Goal: Transaction & Acquisition: Book appointment/travel/reservation

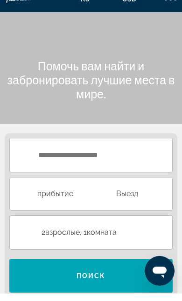
scroll to position [8, 0]
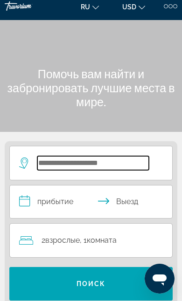
click at [38, 162] on input "Search hotel destination" at bounding box center [92, 163] width 111 height 14
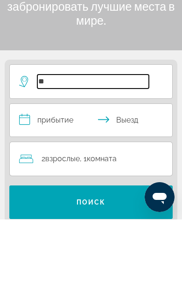
type input "*"
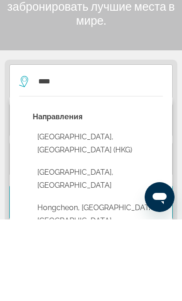
click at [41, 210] on button "[GEOGRAPHIC_DATA], [GEOGRAPHIC_DATA] (HKG)" at bounding box center [98, 225] width 130 height 31
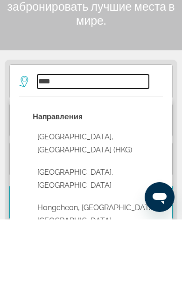
type input "**********"
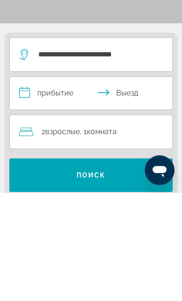
click at [35, 185] on input "**********" at bounding box center [93, 202] width 166 height 35
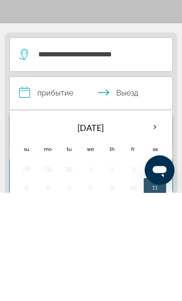
scroll to position [116, 0]
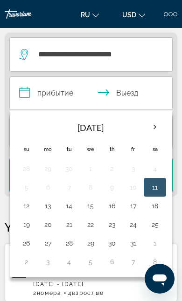
click at [155, 129] on th "Next month" at bounding box center [154, 127] width 20 height 20
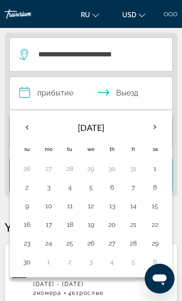
click at [52, 193] on button "3" at bounding box center [48, 187] width 11 height 13
click at [32, 209] on button "9" at bounding box center [27, 205] width 12 height 13
type input "**********"
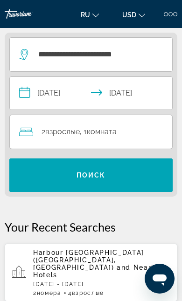
click at [135, 136] on div "2 Взрослый Взрослые , 1 Комната номера" at bounding box center [95, 131] width 153 height 13
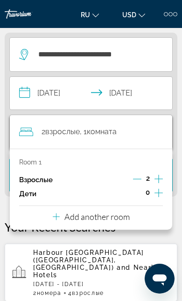
click at [57, 216] on icon "Travelers: 2 adults, 0 children" at bounding box center [56, 216] width 7 height 11
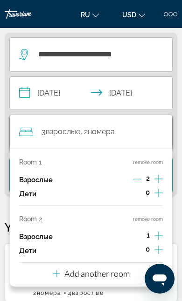
click at [161, 230] on icon "Increment adults" at bounding box center [158, 235] width 8 height 11
click at [105, 285] on app-hotels-recent-search "Harbour [GEOGRAPHIC_DATA] ([GEOGRAPHIC_DATA], [GEOGRAPHIC_DATA]) and Nearby Hot…" at bounding box center [91, 273] width 172 height 58
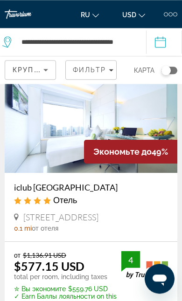
scroll to position [362, 0]
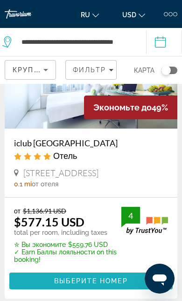
click at [41, 292] on span "Main content" at bounding box center [90, 281] width 163 height 22
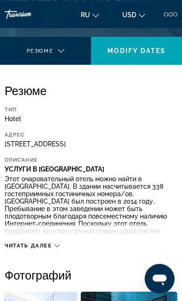
scroll to position [189, 0]
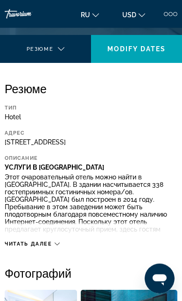
click at [24, 244] on div "Читать далее" at bounding box center [91, 235] width 172 height 26
click at [19, 244] on div "Читать далее" at bounding box center [91, 235] width 172 height 26
click at [24, 247] on span "Читать далее" at bounding box center [28, 244] width 47 height 6
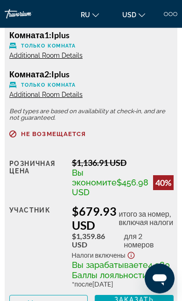
scroll to position [2615, 0]
click at [32, 59] on span "Additional Room Details" at bounding box center [45, 55] width 73 height 7
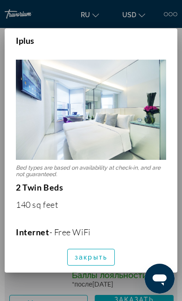
scroll to position [0, 0]
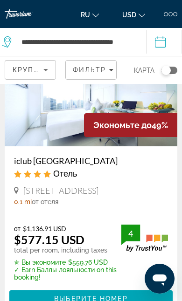
scroll to position [344, 0]
click at [54, 300] on span "Main content" at bounding box center [90, 298] width 163 height 22
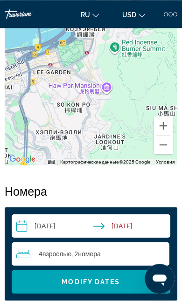
scroll to position [910, 0]
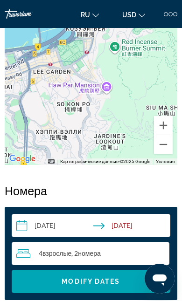
click at [40, 292] on span "Search widget" at bounding box center [91, 281] width 158 height 22
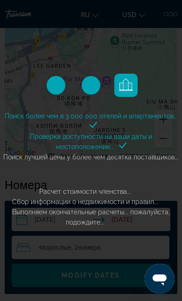
scroll to position [917, 0]
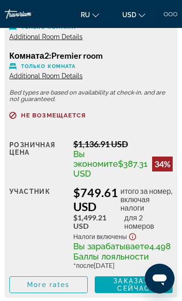
scroll to position [3435, 0]
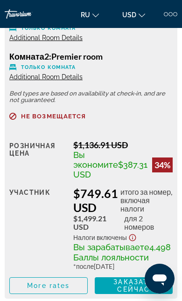
click at [29, 41] on span "Additional Room Details" at bounding box center [45, 37] width 73 height 7
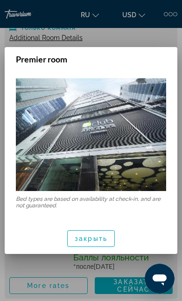
scroll to position [0, 0]
click at [80, 232] on span "button" at bounding box center [91, 238] width 47 height 22
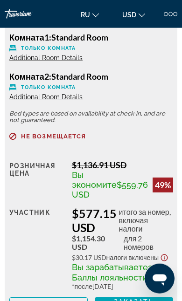
scroll to position [1318, 0]
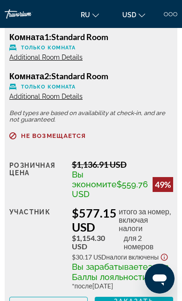
click at [47, 61] on span "Additional Room Details" at bounding box center [45, 57] width 73 height 7
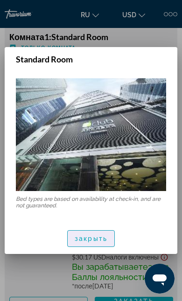
click at [78, 244] on span "button" at bounding box center [91, 238] width 47 height 22
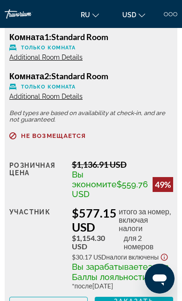
click at [21, 100] on span "Additional Room Details" at bounding box center [45, 96] width 73 height 7
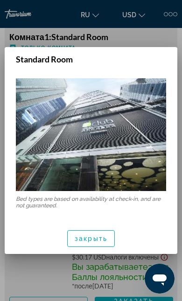
scroll to position [0, 0]
click at [83, 241] on span "закрыть" at bounding box center [91, 238] width 33 height 7
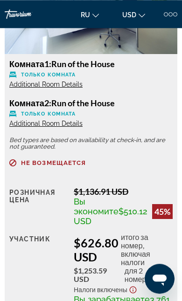
scroll to position [2132, 0]
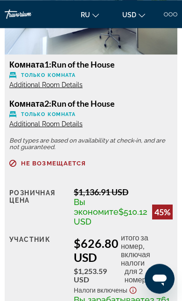
click at [26, 88] on span "Additional Room Details" at bounding box center [45, 84] width 73 height 7
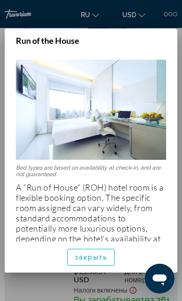
click at [86, 261] on span "button" at bounding box center [91, 257] width 47 height 22
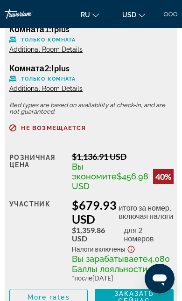
scroll to position [2590, 0]
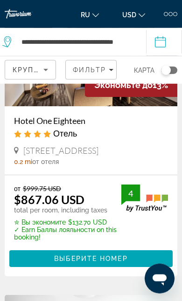
scroll to position [929, 0]
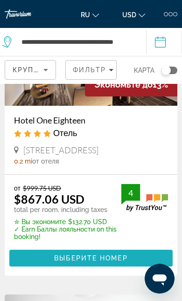
click at [73, 262] on span "Выберите номер" at bounding box center [90, 257] width 73 height 7
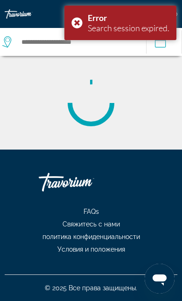
scroll to position [20, 0]
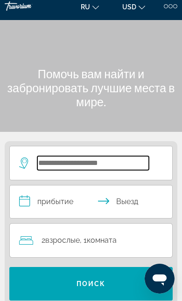
click at [117, 163] on input "Search hotel destination" at bounding box center [92, 163] width 111 height 14
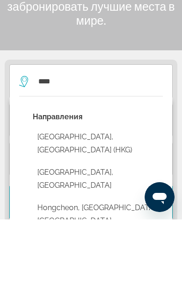
click at [117, 210] on button "[GEOGRAPHIC_DATA], [GEOGRAPHIC_DATA] (HKG)" at bounding box center [98, 225] width 130 height 31
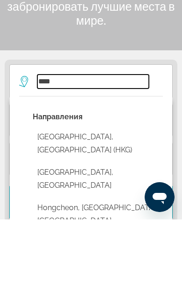
type input "**********"
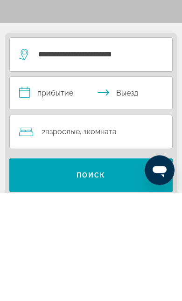
click at [68, 185] on input "**********" at bounding box center [93, 202] width 166 height 35
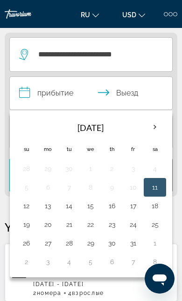
click at [155, 126] on th "Next month" at bounding box center [154, 127] width 20 height 20
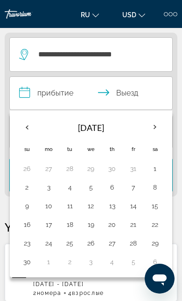
click at [49, 192] on button "3" at bounding box center [48, 187] width 11 height 13
click at [26, 210] on button "9" at bounding box center [27, 205] width 12 height 13
type input "**********"
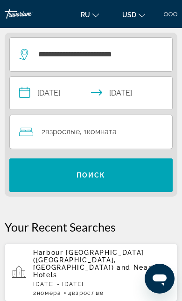
click at [147, 135] on div "2 Взрослый Взрослые , 1 Комната номера" at bounding box center [95, 131] width 153 height 13
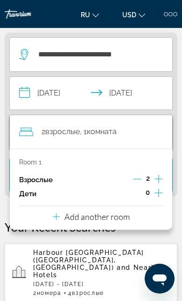
click at [109, 218] on p "Add another room" at bounding box center [96, 216] width 65 height 10
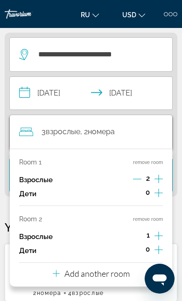
click at [159, 232] on icon "Increment adults" at bounding box center [158, 235] width 8 height 11
click at [101, 285] on app-hotels-recent-search "Harbour [GEOGRAPHIC_DATA] ([GEOGRAPHIC_DATA], [GEOGRAPHIC_DATA]) and Nearby Hot…" at bounding box center [91, 273] width 172 height 58
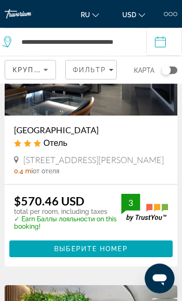
scroll to position [1775, 0]
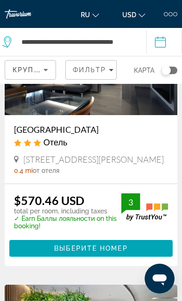
click at [68, 252] on span "Выберите номер" at bounding box center [90, 247] width 73 height 7
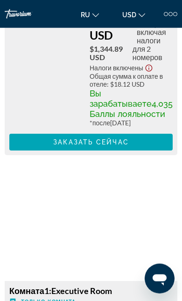
scroll to position [1891, 0]
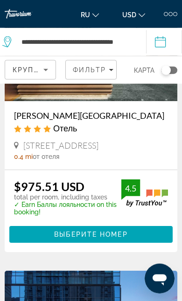
scroll to position [2052, 0]
click at [71, 245] on span "Main content" at bounding box center [90, 234] width 163 height 22
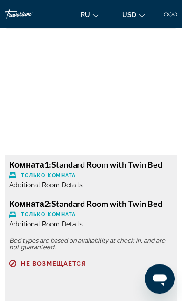
scroll to position [1656, 0]
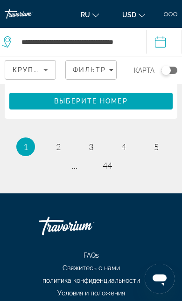
scroll to position [3291, 0]
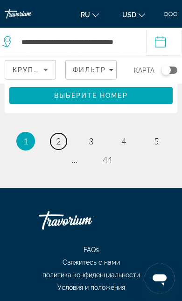
click at [53, 149] on link "page 2" at bounding box center [58, 141] width 16 height 16
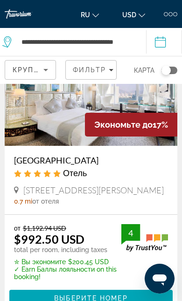
scroll to position [363, 0]
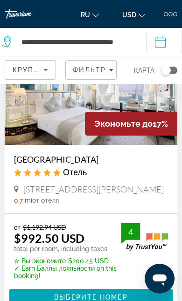
click at [52, 286] on span "Main content" at bounding box center [90, 297] width 163 height 22
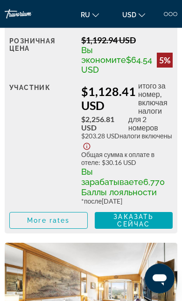
scroll to position [2763, 0]
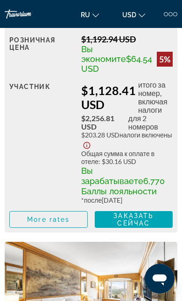
click at [176, 287] on img "Main content" at bounding box center [91, 300] width 172 height 116
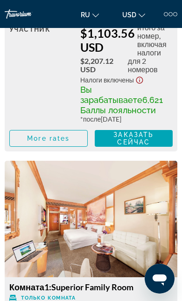
scroll to position [2375, 0]
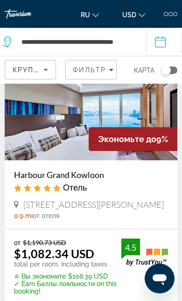
scroll to position [1739, 0]
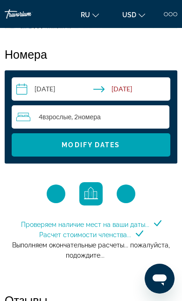
scroll to position [1046, 0]
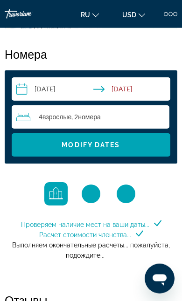
click at [152, 156] on span "Search widget" at bounding box center [91, 145] width 158 height 22
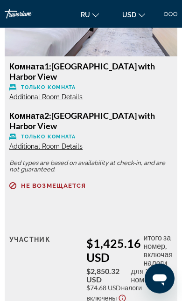
scroll to position [6799, 0]
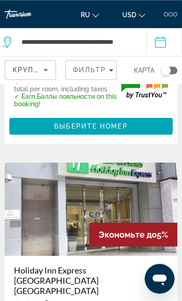
scroll to position [2184, 0]
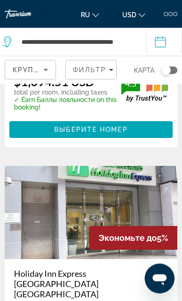
click at [48, 68] on icon "Sort by" at bounding box center [45, 69] width 11 height 11
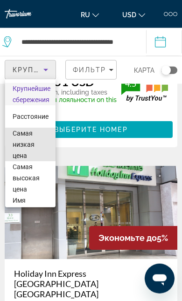
click at [20, 136] on span "Самая низкая цена" at bounding box center [24, 144] width 22 height 30
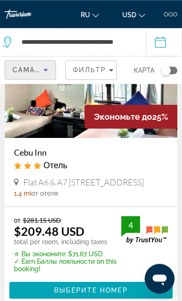
scroll to position [54, 0]
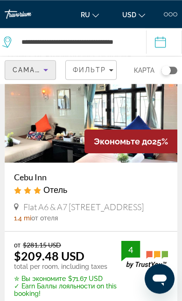
click at [109, 69] on icon "Filters" at bounding box center [110, 70] width 5 height 2
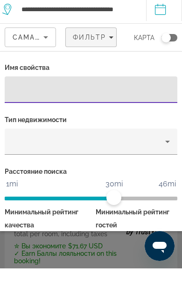
click at [162, 169] on icon "Property type" at bounding box center [167, 174] width 11 height 11
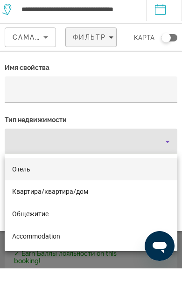
scroll to position [86, 0]
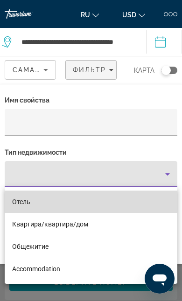
click at [14, 198] on span "Отель" at bounding box center [21, 201] width 18 height 7
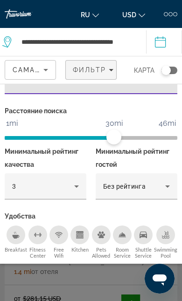
scroll to position [96, 0]
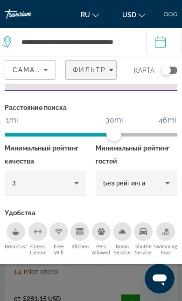
click at [81, 188] on icon "Hotel Filters" at bounding box center [76, 182] width 11 height 11
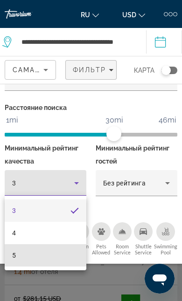
click at [67, 258] on mat-option "5" at bounding box center [45, 255] width 81 height 22
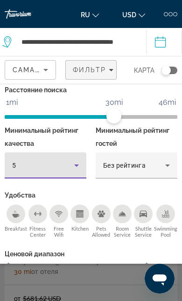
scroll to position [114, 0]
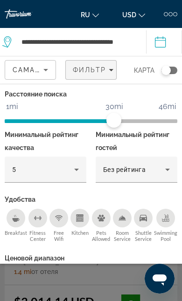
scroll to position [109, 0]
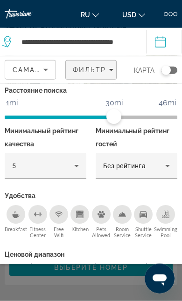
scroll to position [82, 0]
click at [130, 300] on span "Показать результаты" at bounding box center [116, 305] width 96 height 7
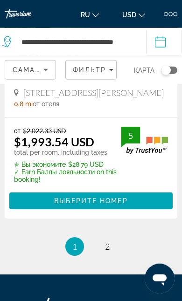
scroll to position [3148, 0]
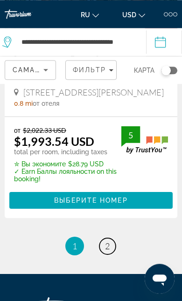
click at [102, 254] on link "page 2" at bounding box center [107, 246] width 16 height 16
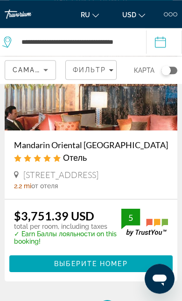
scroll to position [3160, 0]
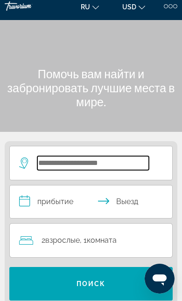
click at [115, 159] on input "Search hotel destination" at bounding box center [92, 163] width 111 height 14
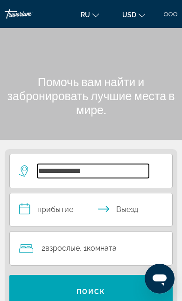
click at [118, 175] on input "**********" at bounding box center [92, 171] width 111 height 14
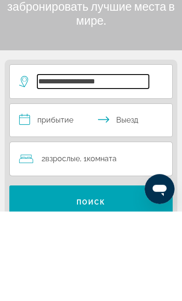
scroll to position [89, 0]
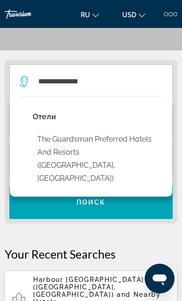
click at [115, 142] on button "The Guardsman Preferred Hotels and Resorts (London, GB)" at bounding box center [98, 158] width 130 height 57
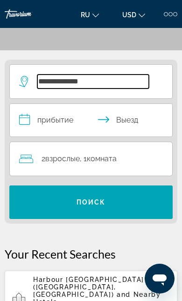
type input "**********"
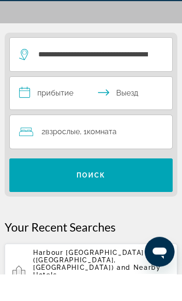
click at [62, 104] on input "**********" at bounding box center [93, 121] width 166 height 35
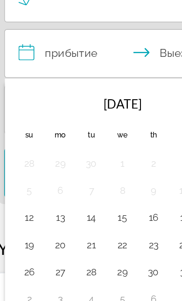
scroll to position [119, 0]
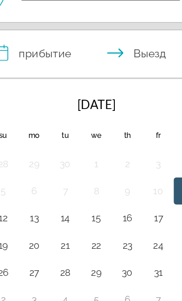
click at [128, 215] on button "24" at bounding box center [133, 221] width 11 height 13
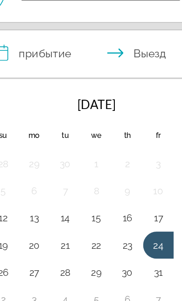
click at [128, 234] on button "31" at bounding box center [133, 240] width 11 height 13
type input "**********"
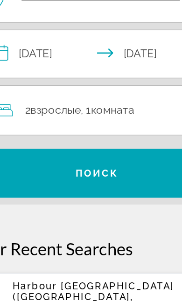
click at [95, 161] on span "Search" at bounding box center [90, 172] width 163 height 22
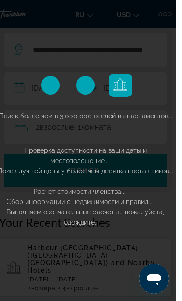
scroll to position [144, 0]
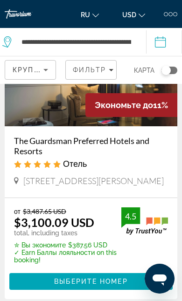
scroll to position [91, 0]
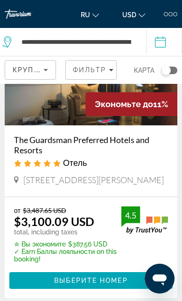
click at [113, 277] on span "Выберите номер" at bounding box center [90, 280] width 73 height 7
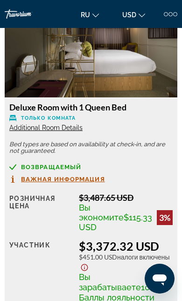
scroll to position [1644, 0]
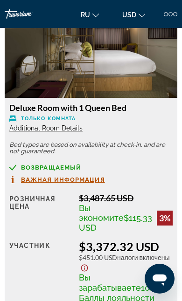
click at [88, 183] on span "Важная информация" at bounding box center [63, 179] width 84 height 6
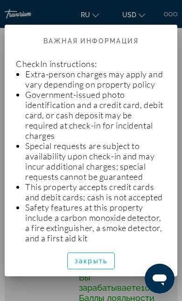
click at [95, 264] on span "закрыть" at bounding box center [91, 260] width 33 height 7
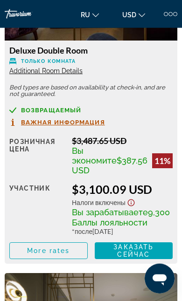
scroll to position [1360, 0]
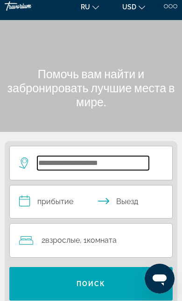
click at [60, 170] on input "Search hotel destination" at bounding box center [92, 163] width 111 height 14
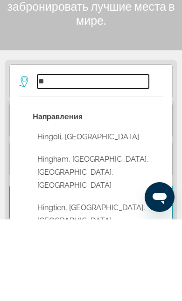
type input "*"
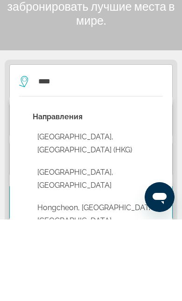
click at [47, 210] on button "[GEOGRAPHIC_DATA], [GEOGRAPHIC_DATA] (HKG)" at bounding box center [98, 225] width 130 height 31
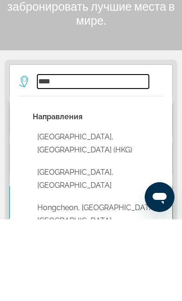
type input "**********"
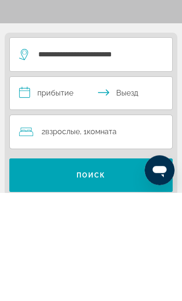
click at [34, 185] on input "**********" at bounding box center [93, 202] width 166 height 35
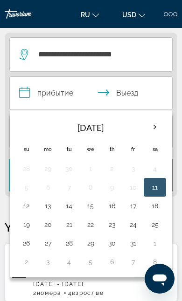
click at [156, 120] on th "Next month" at bounding box center [154, 127] width 20 height 20
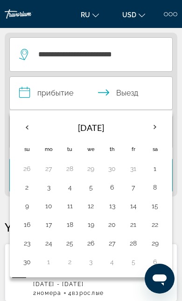
click at [51, 187] on button "3" at bounding box center [48, 187] width 11 height 13
click at [22, 207] on button "9" at bounding box center [27, 205] width 12 height 13
type input "**********"
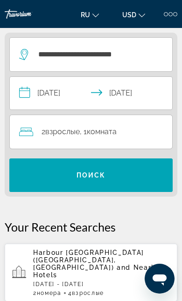
click at [46, 136] on span "2 Взрослый Взрослые" at bounding box center [60, 131] width 38 height 13
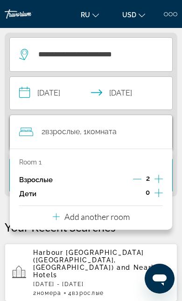
click at [127, 219] on p "Add another room" at bounding box center [96, 216] width 65 height 10
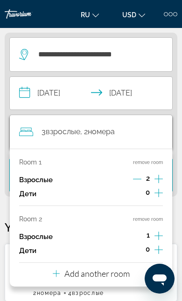
click at [167, 230] on div "Room 1 remove room Взрослые 2 Дети 0 Room 2 remove room Взрослые 1 Дети 0 Add a…" at bounding box center [91, 218] width 162 height 138
click at [162, 235] on icon "Increment adults" at bounding box center [158, 235] width 8 height 11
click at [118, 285] on app-hotels-recent-search "Harbour [GEOGRAPHIC_DATA] ([GEOGRAPHIC_DATA], [GEOGRAPHIC_DATA]) and Nearby Hot…" at bounding box center [91, 273] width 172 height 58
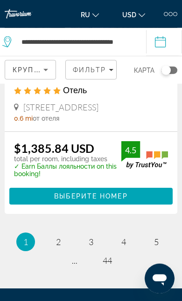
scroll to position [3193, 0]
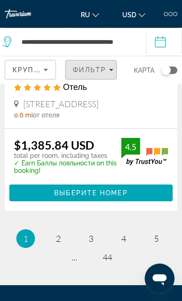
click at [104, 70] on span "Фильтр" at bounding box center [90, 69] width 34 height 7
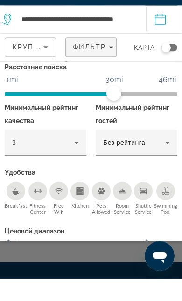
scroll to position [114, 0]
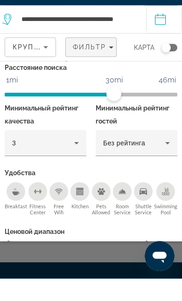
click at [75, 165] on icon "Hotel Filters" at bounding box center [76, 166] width 5 height 2
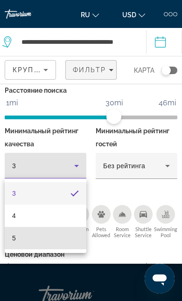
click at [11, 235] on mat-option "5" at bounding box center [45, 238] width 81 height 22
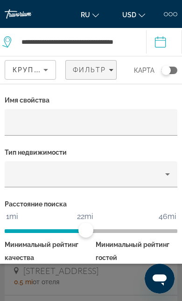
click at [100, 178] on div "Property type" at bounding box center [88, 174] width 153 height 11
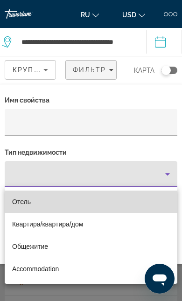
click at [52, 224] on span "Квартира/квартира/дом" at bounding box center [47, 223] width 71 height 7
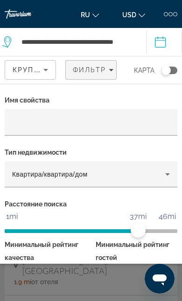
scroll to position [20, 0]
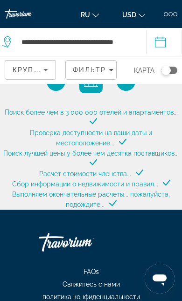
scroll to position [20, 0]
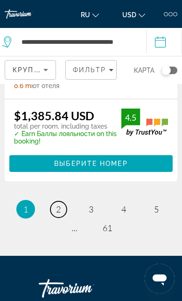
click at [53, 217] on link "page 2" at bounding box center [58, 209] width 16 height 16
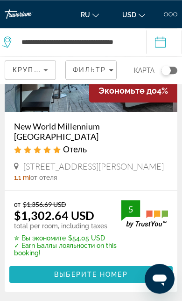
scroll to position [3188, 0]
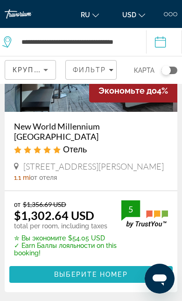
click at [48, 285] on span "Main content" at bounding box center [90, 274] width 163 height 22
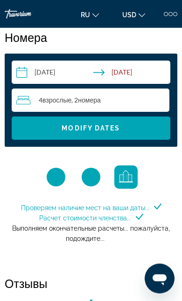
scroll to position [1112, 0]
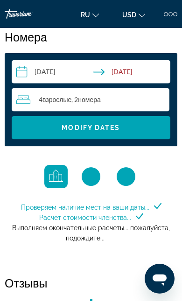
click at [27, 135] on span "Search widget" at bounding box center [91, 127] width 158 height 22
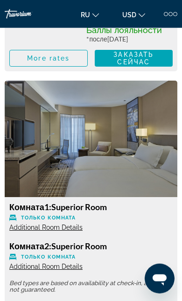
scroll to position [2456, 0]
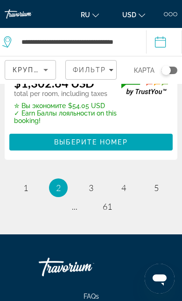
scroll to position [3321, 0]
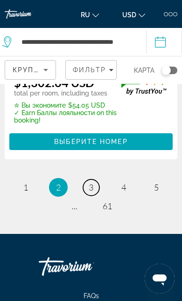
click at [86, 195] on link "page 3" at bounding box center [91, 187] width 16 height 16
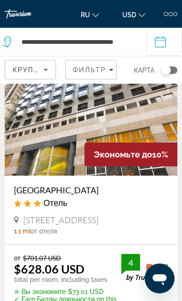
scroll to position [2464, 0]
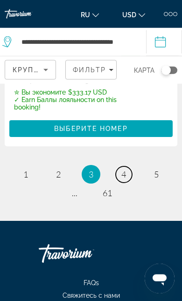
click at [122, 179] on span "4" at bounding box center [123, 174] width 5 height 10
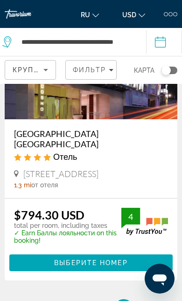
scroll to position [3133, 0]
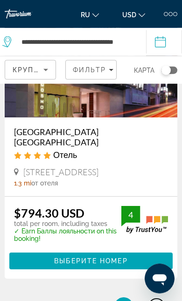
click at [149, 298] on link "page 5" at bounding box center [156, 306] width 16 height 16
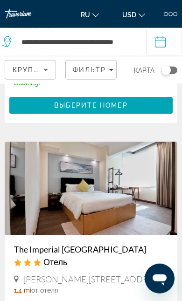
scroll to position [1107, 0]
